Goal: Check status: Check status

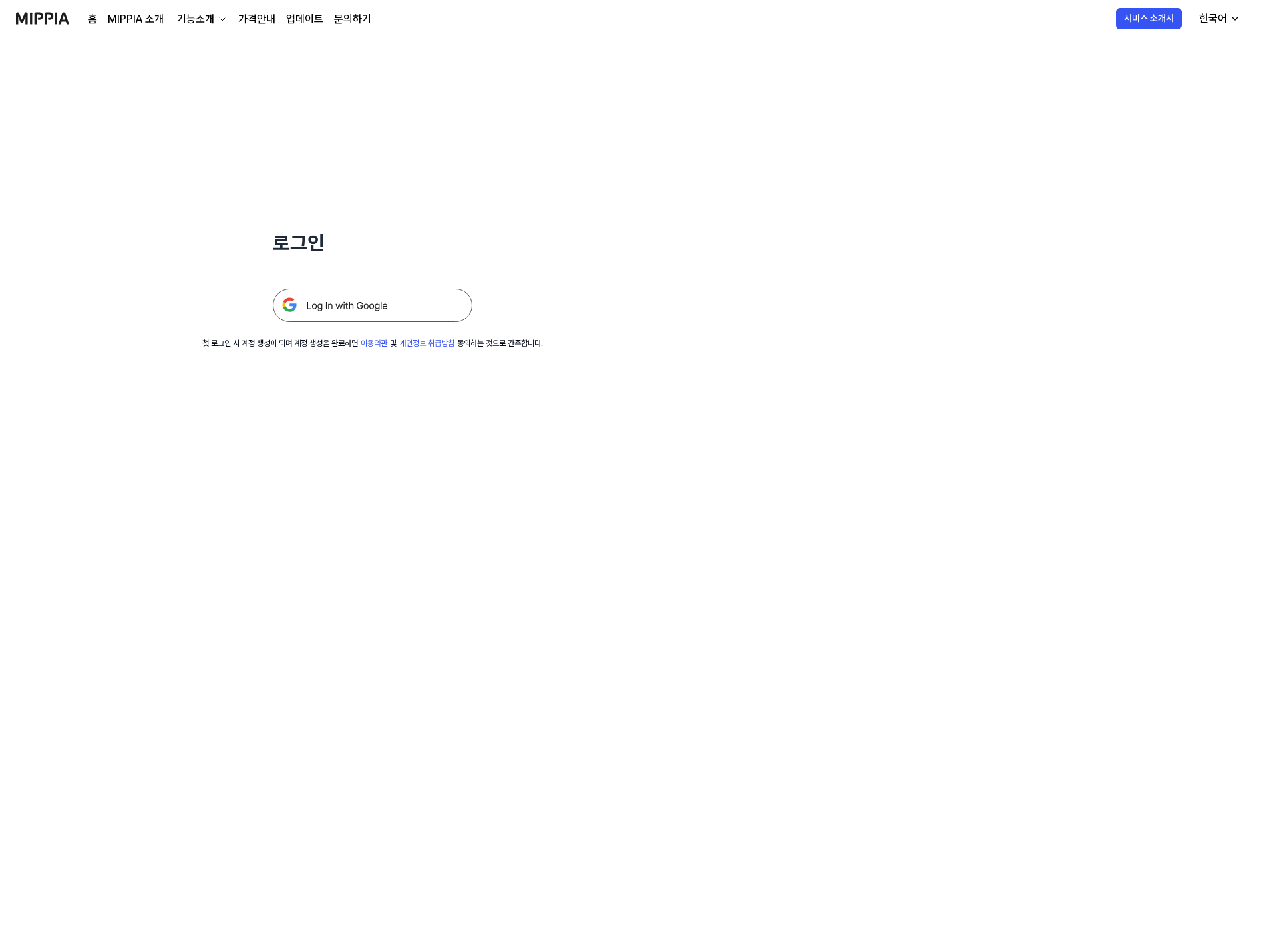
click at [484, 612] on div "로그인 첫 로그인 시 계정 생성이 되며 계정 생성을 완료하면 이용약관 및 개인정보 취급방침 동의하는 것으로 간주합니다." at bounding box center [635, 495] width 1271 height 914
click at [337, 305] on img at bounding box center [372, 305] width 200 height 33
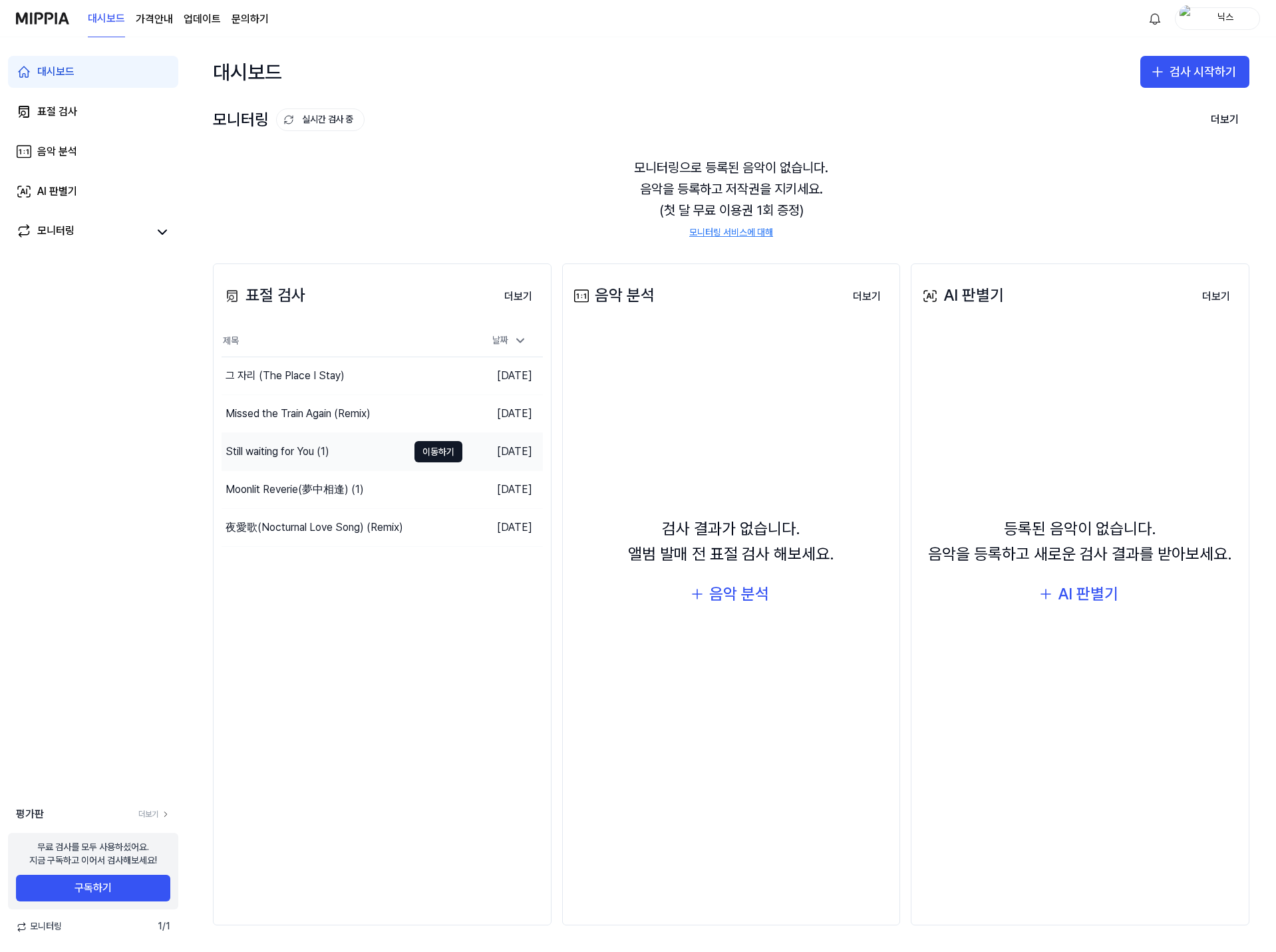
click at [291, 455] on div "Still waiting for You (1)" at bounding box center [277, 452] width 104 height 16
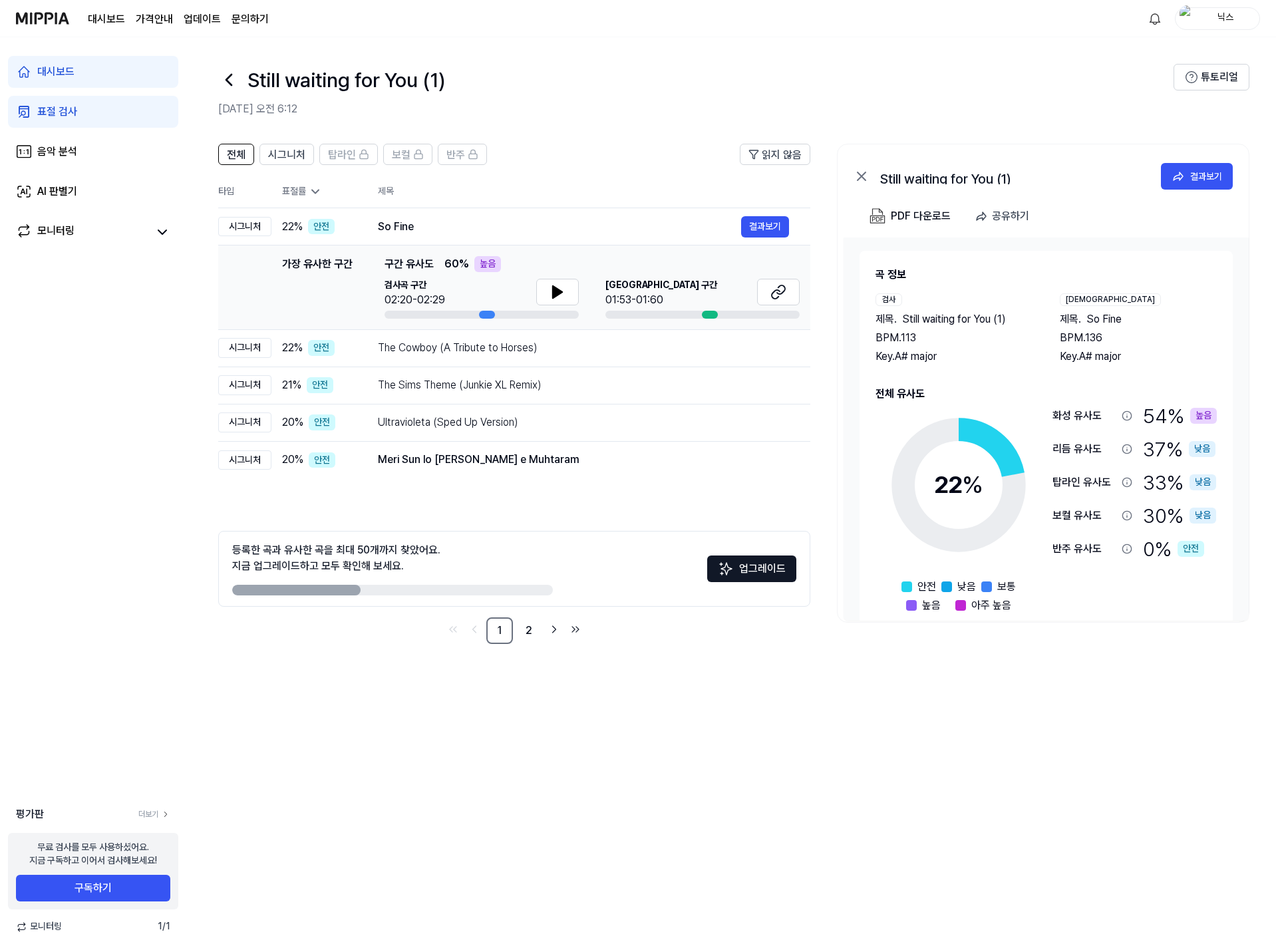
click at [1088, 669] on div "전체 시그니처 탑라인 보컬 반주 읽지 않음 전체 시그니처 탑라인 보컬 반주 타입 표절률 제목 표절률 읽지 않음 시그니처 22 % 안전 So F…" at bounding box center [730, 400] width 1089 height 540
click at [1176, 178] on icon at bounding box center [1178, 176] width 13 height 13
drag, startPoint x: 324, startPoint y: 589, endPoint x: 508, endPoint y: 589, distance: 184.0
click at [508, 589] on div at bounding box center [392, 590] width 321 height 11
click at [523, 637] on link "2" at bounding box center [529, 631] width 27 height 27
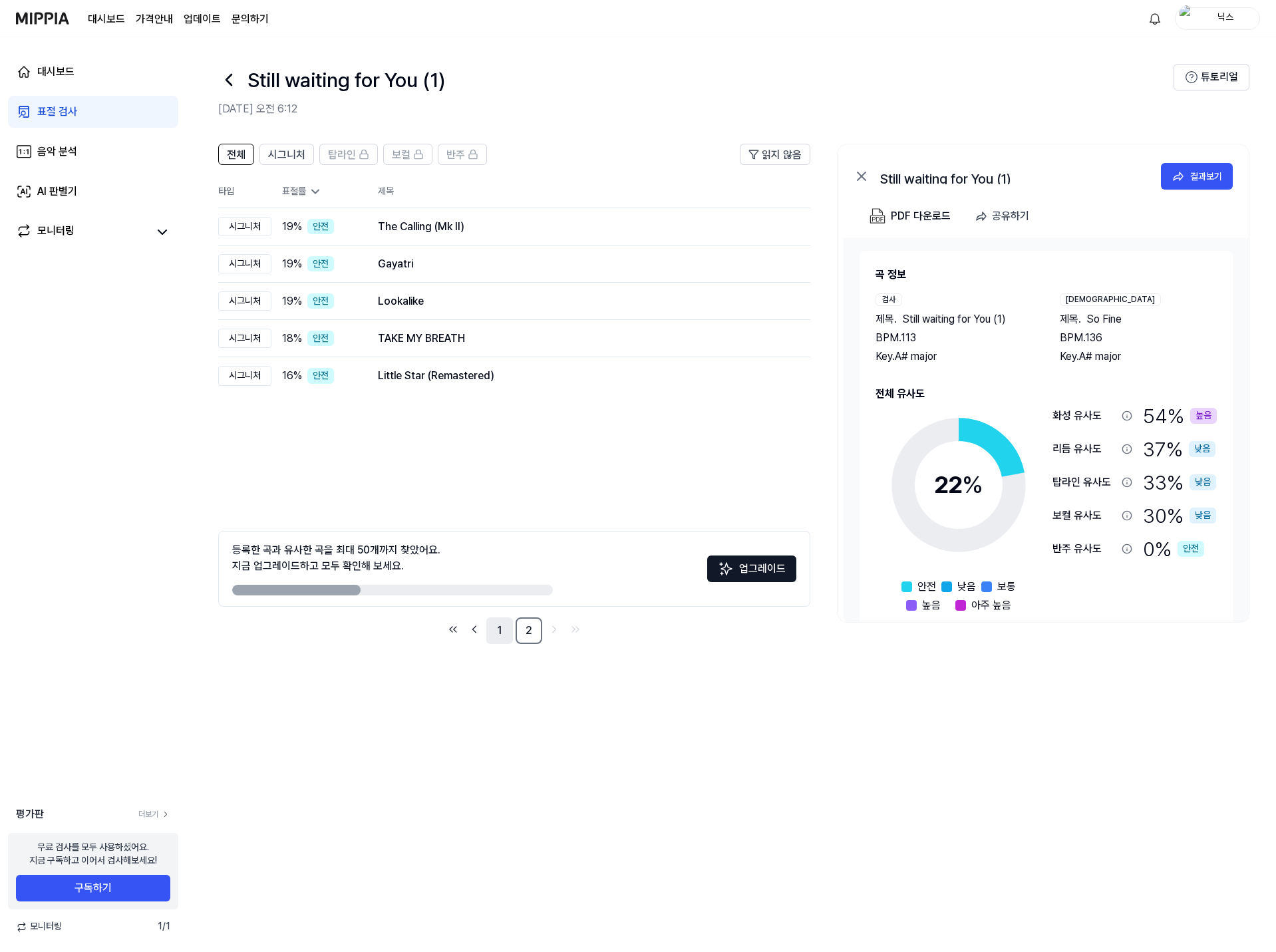
click at [502, 631] on link "1" at bounding box center [500, 631] width 27 height 27
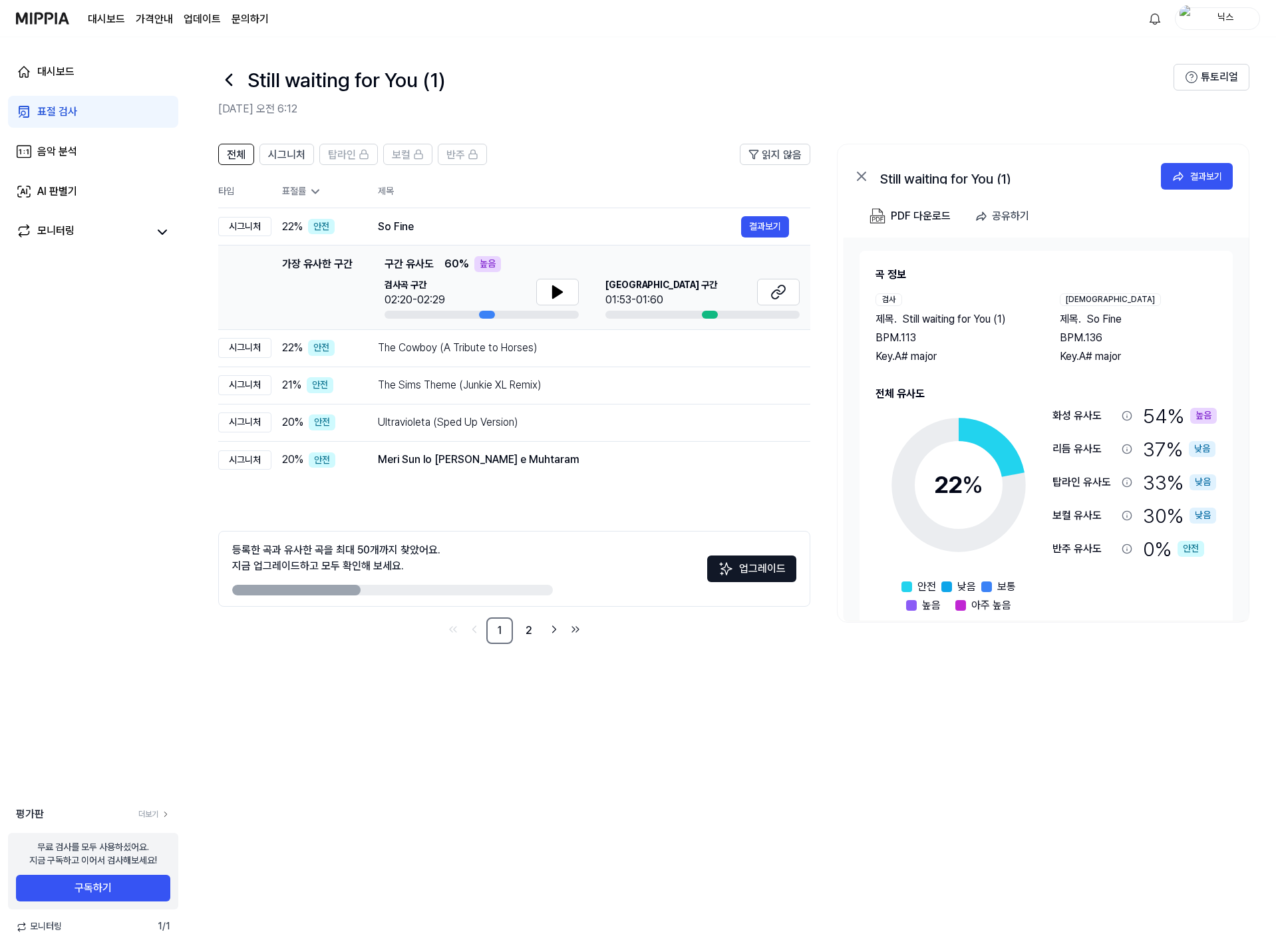
click at [543, 631] on ul "1 2" at bounding box center [514, 631] width 141 height 27
click at [522, 636] on link "2" at bounding box center [529, 631] width 27 height 27
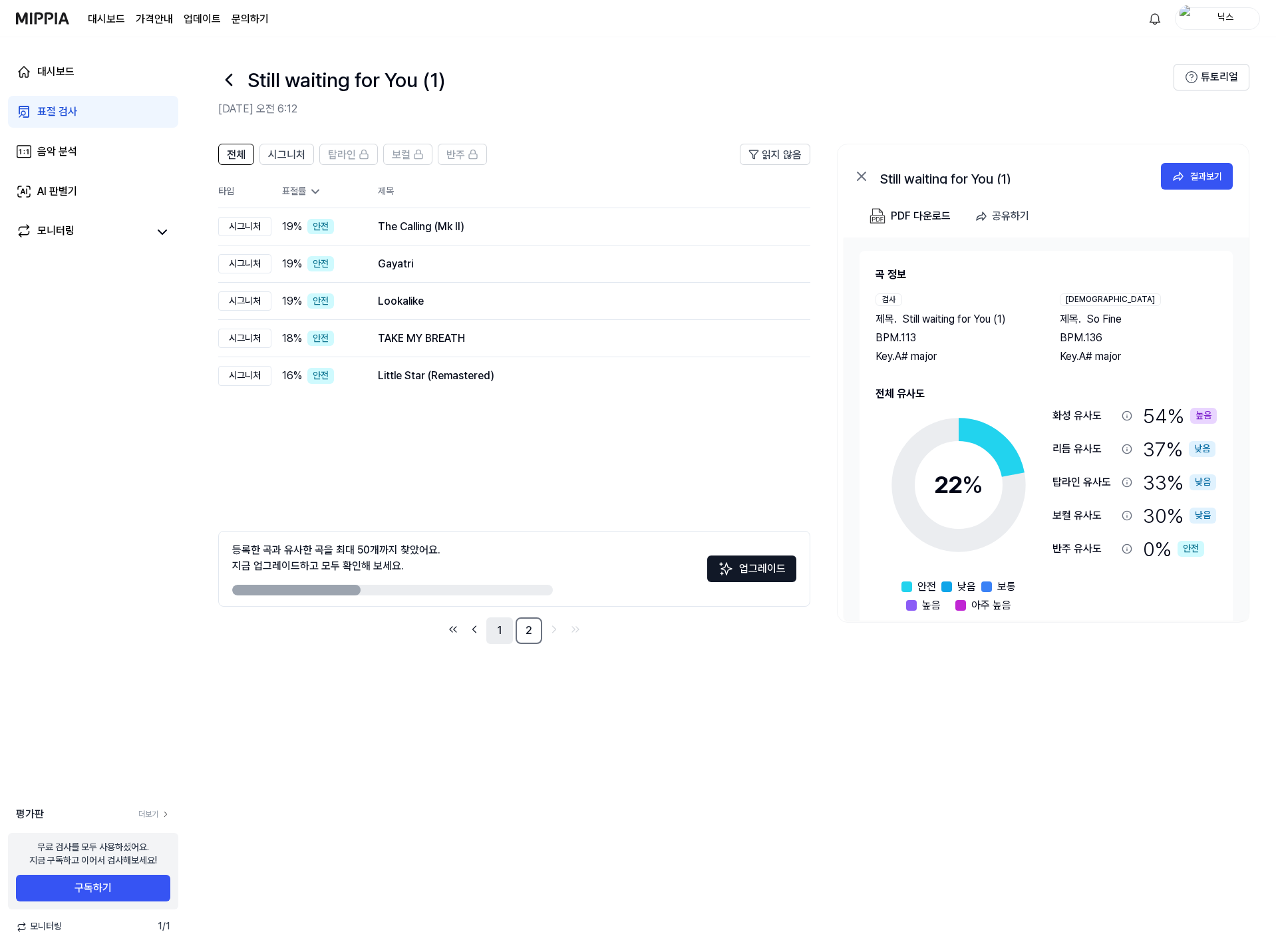
click at [502, 633] on link "1" at bounding box center [500, 631] width 27 height 27
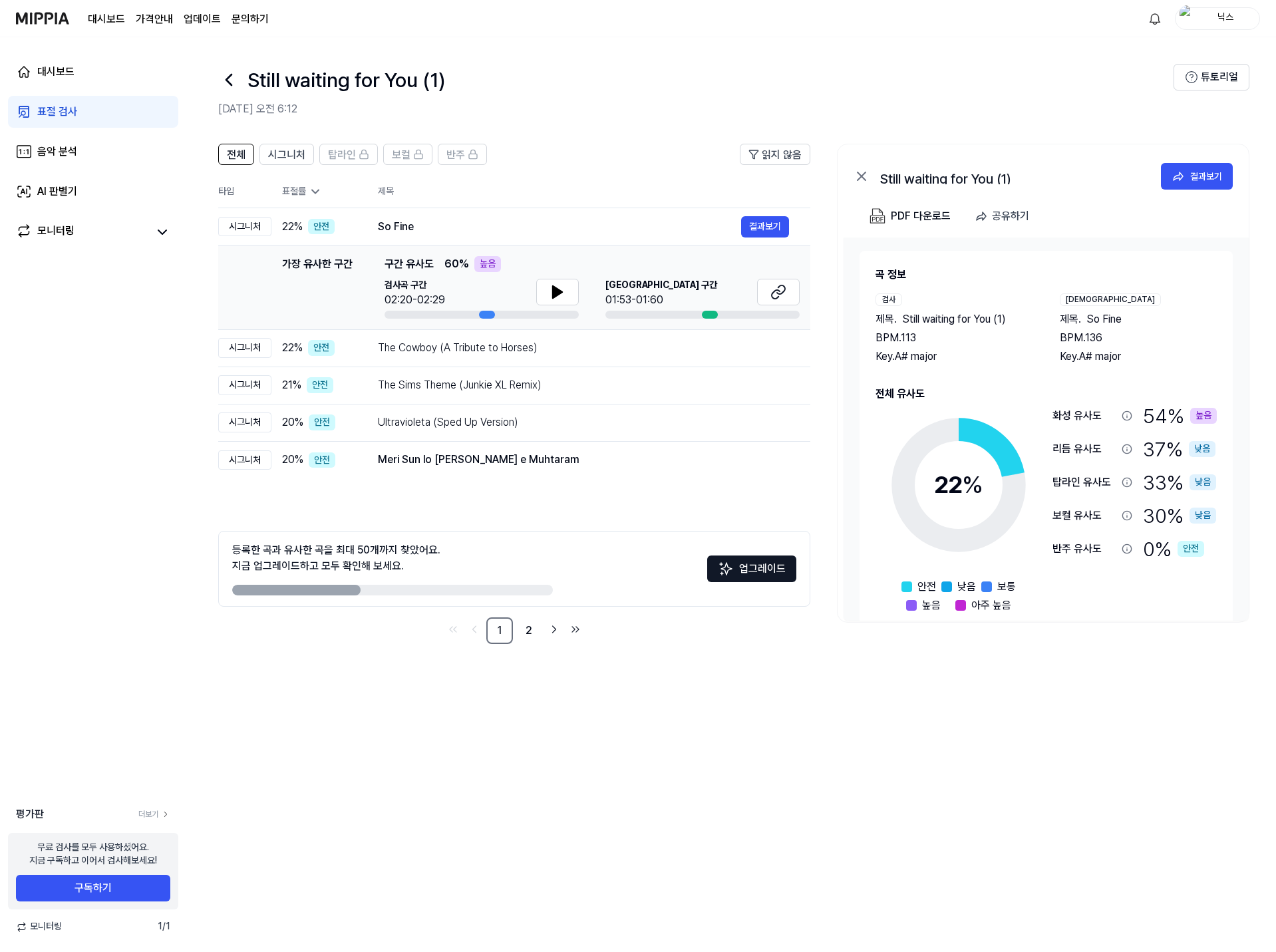
click at [252, 663] on div "전체 시그니처 탑라인 보컬 반주 읽지 않음 전체 시그니처 탑라인 보컬 반주 타입 표절률 제목 표절률 읽지 않음 시그니처 22 % 안전 So F…" at bounding box center [730, 400] width 1089 height 540
